Goal: Task Accomplishment & Management: Complete application form

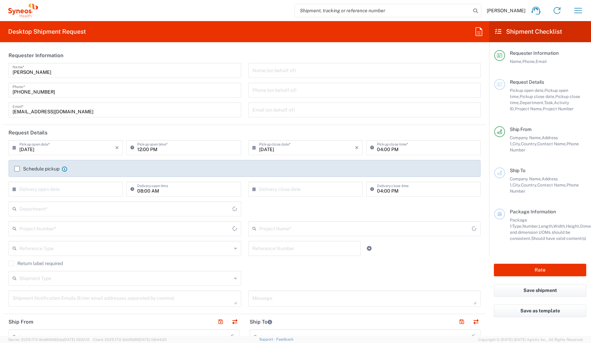
type input "8350"
type input "[GEOGRAPHIC_DATA]"
type input "Syneos Health [GEOGRAPHIC_DATA] K.K. ([GEOGRAPHIC_DATA])"
